Goal: Transaction & Acquisition: Purchase product/service

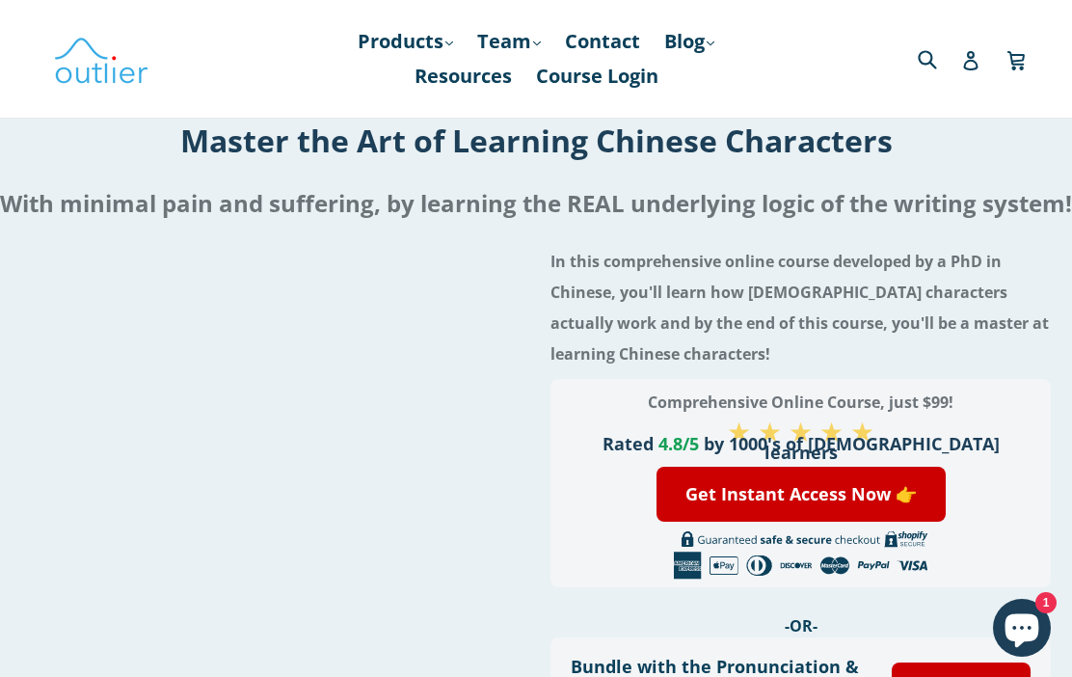
scroll to position [160, 0]
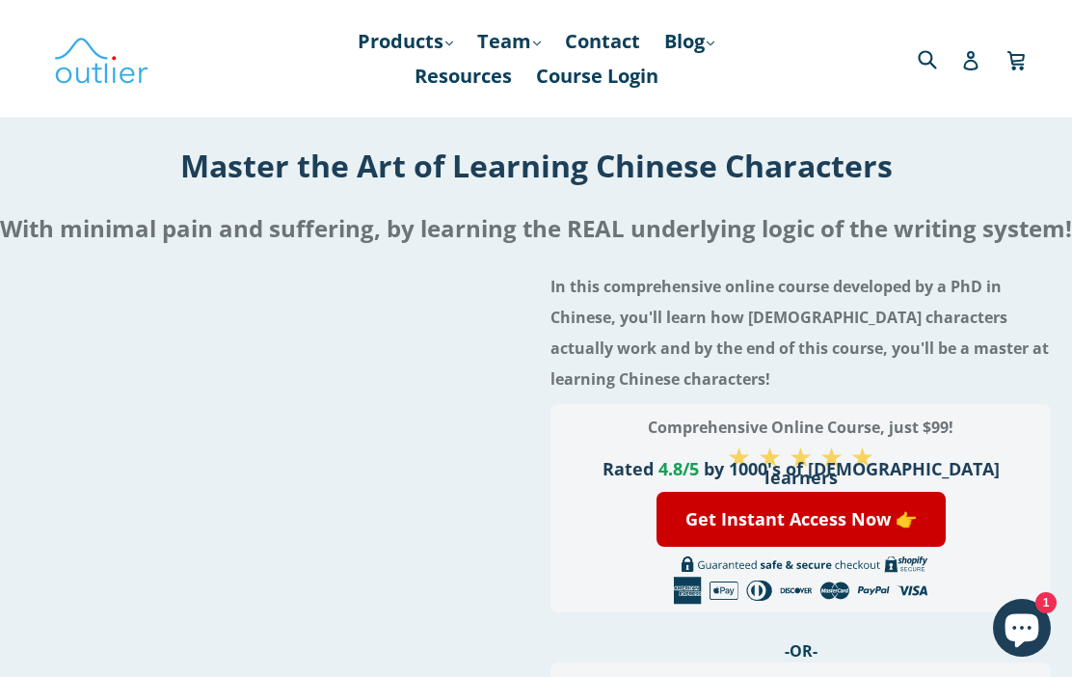
scroll to position [135, 0]
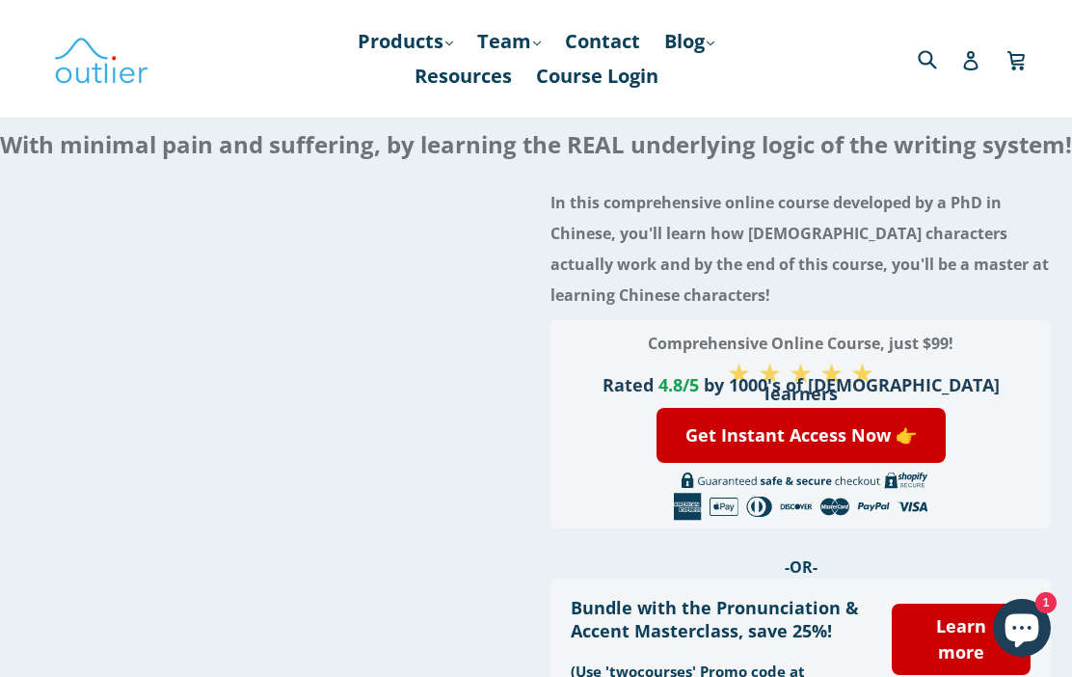
click at [123, 79] on img at bounding box center [101, 59] width 96 height 56
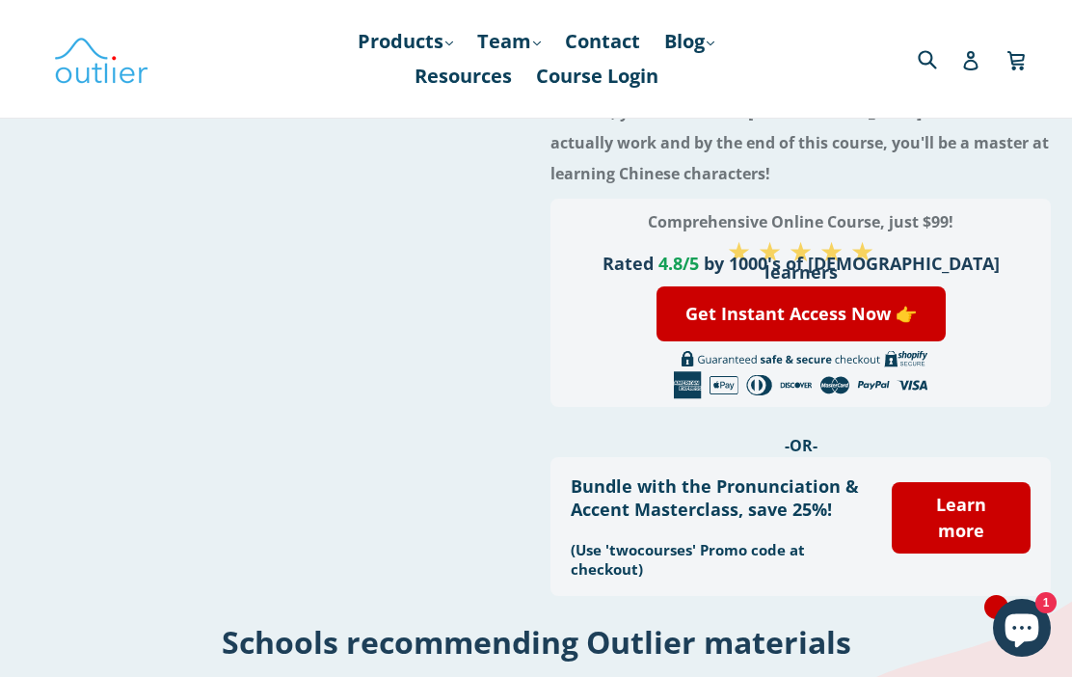
scroll to position [247, 0]
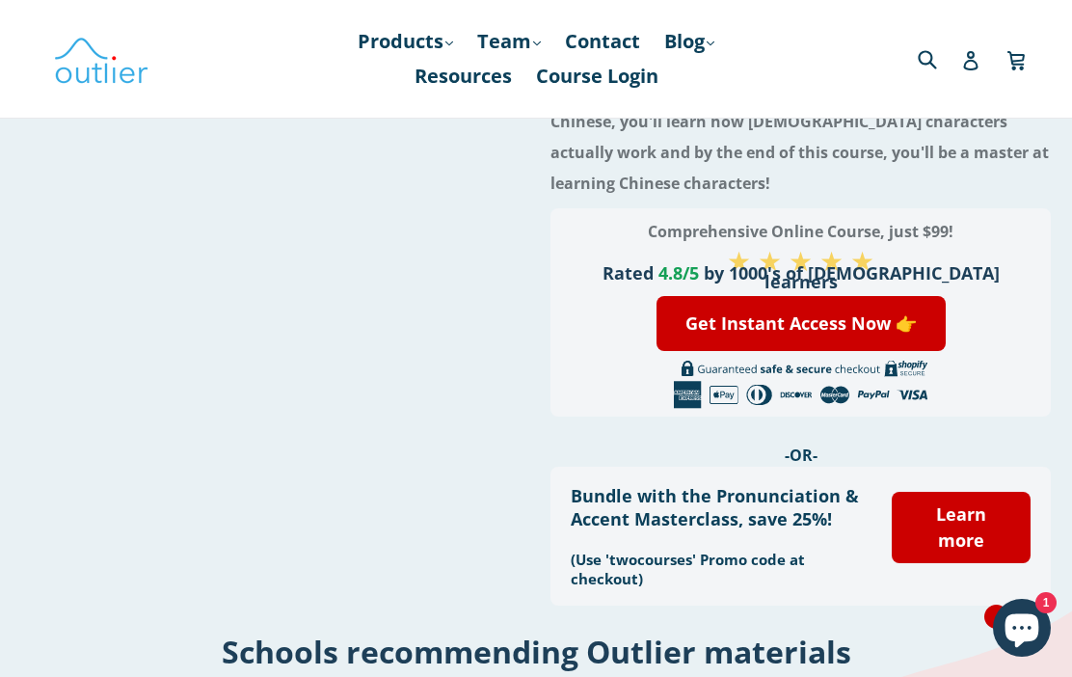
click at [861, 351] on link "Get Instant Access Now 👉" at bounding box center [800, 323] width 289 height 55
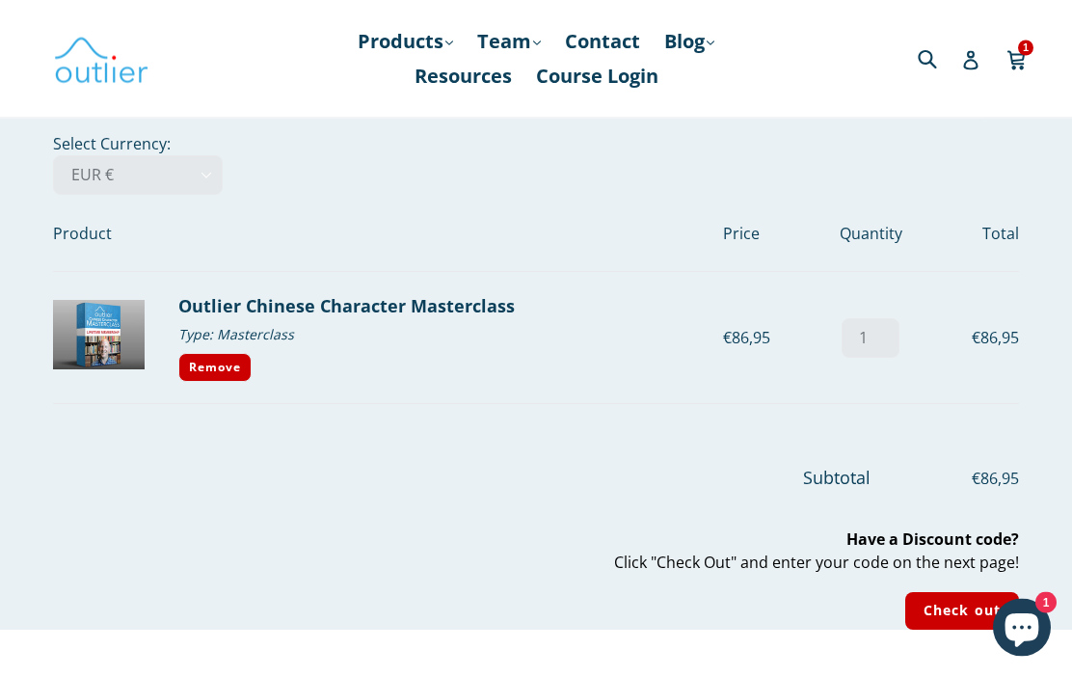
scroll to position [25, 0]
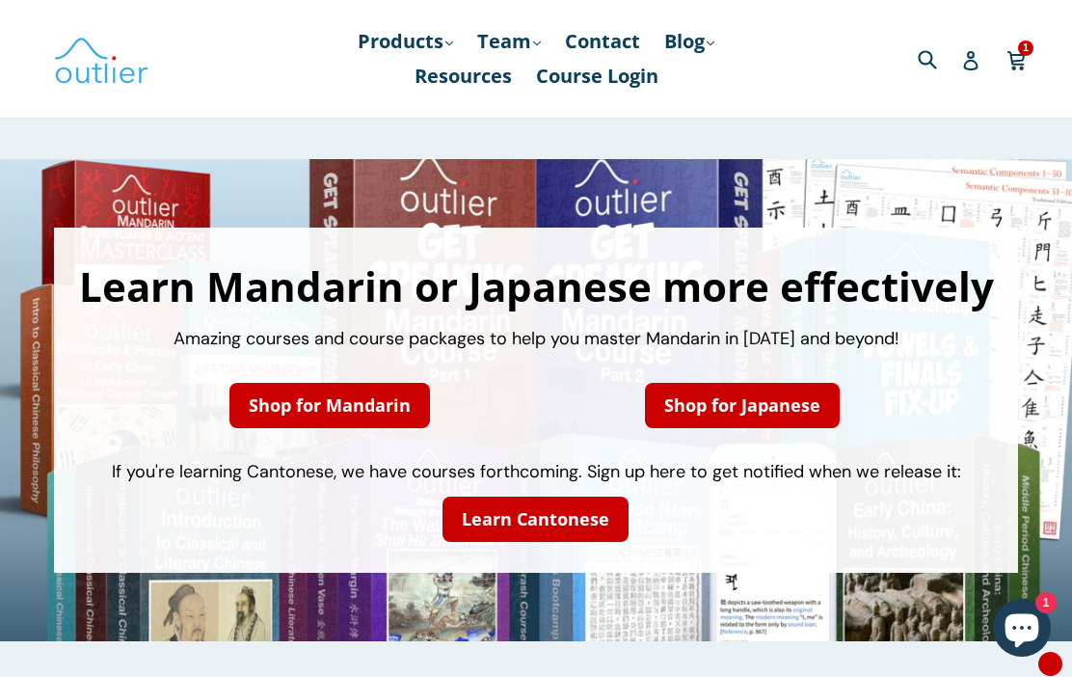
click at [406, 47] on link "Products .cls-1{fill:#231f20} expand" at bounding box center [405, 41] width 115 height 35
